Goal: Find specific page/section: Find specific page/section

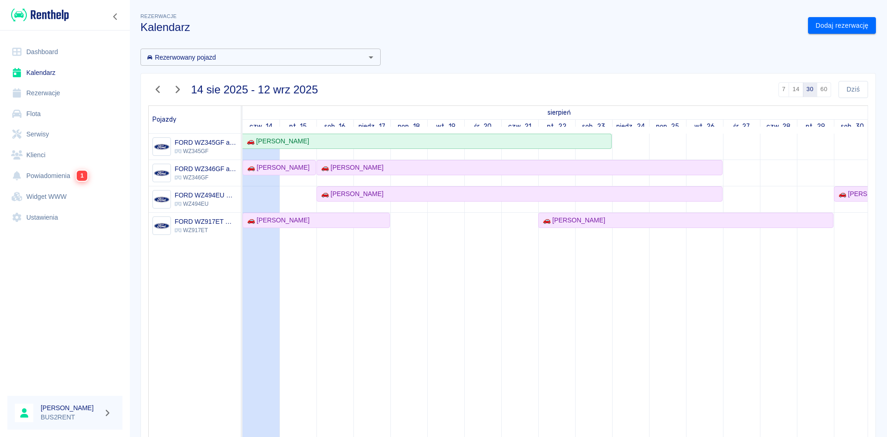
click at [55, 75] on link "Kalendarz" at bounding box center [64, 72] width 115 height 21
click at [55, 71] on link "Kalendarz" at bounding box center [64, 72] width 115 height 21
click at [61, 71] on link "Kalendarz" at bounding box center [64, 72] width 115 height 21
click at [54, 90] on link "Rezerwacje" at bounding box center [64, 93] width 115 height 21
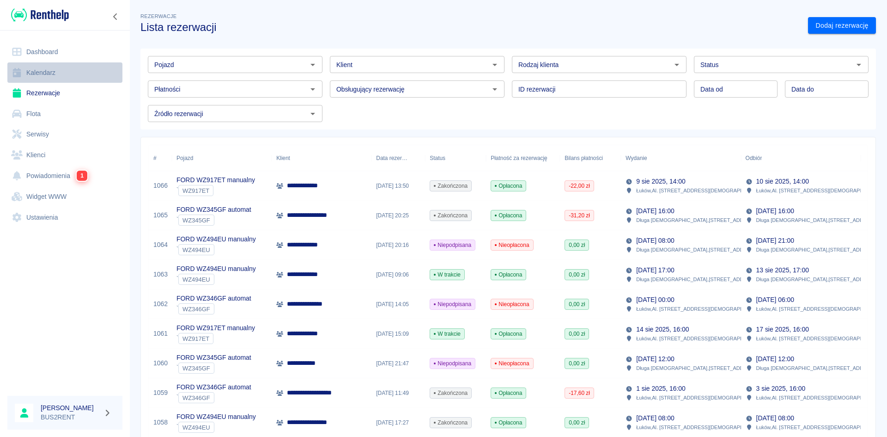
click at [51, 73] on link "Kalendarz" at bounding box center [64, 72] width 115 height 21
